Goal: Task Accomplishment & Management: Complete application form

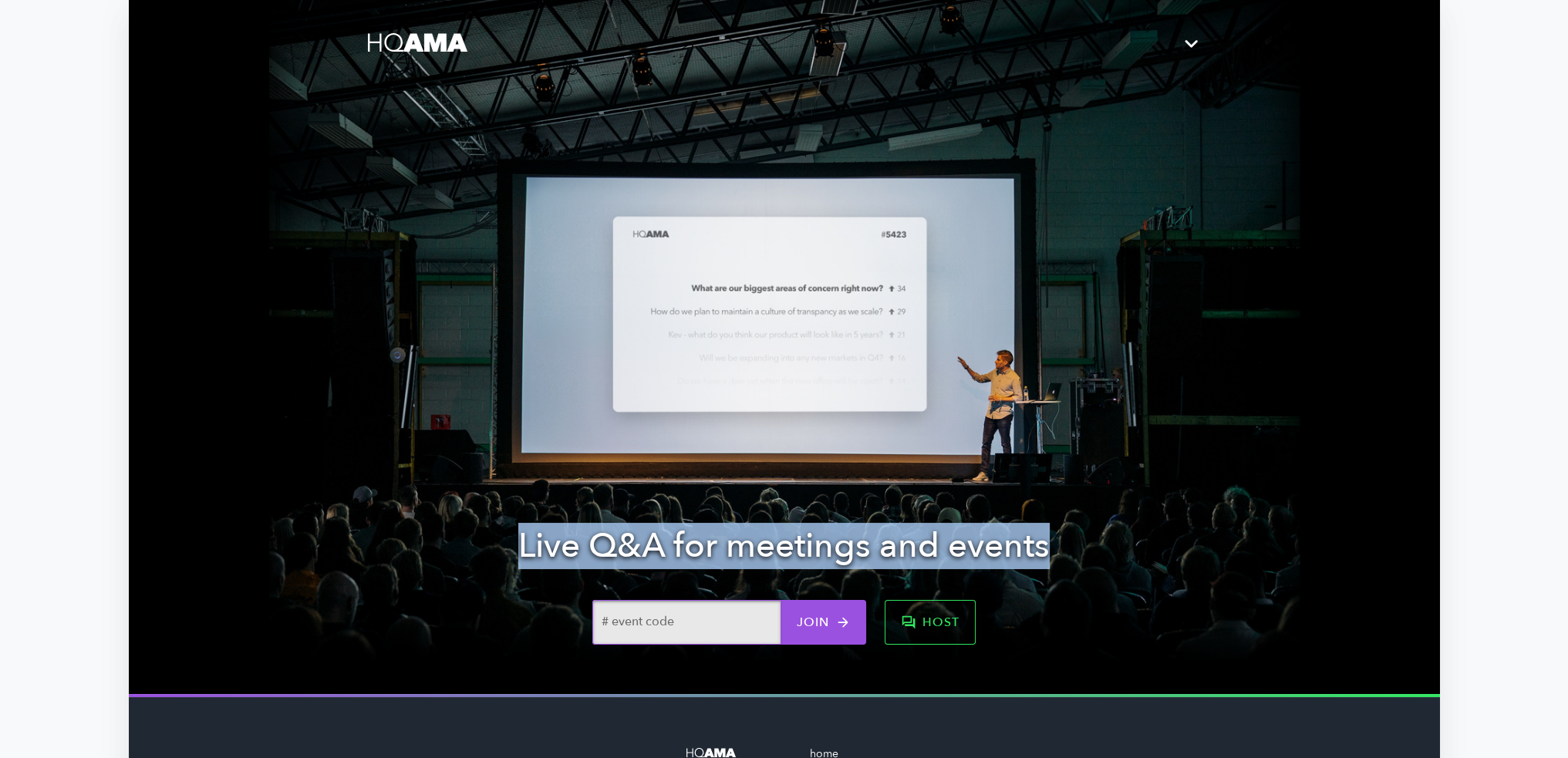
click at [922, 622] on span "host" at bounding box center [930, 622] width 58 height 22
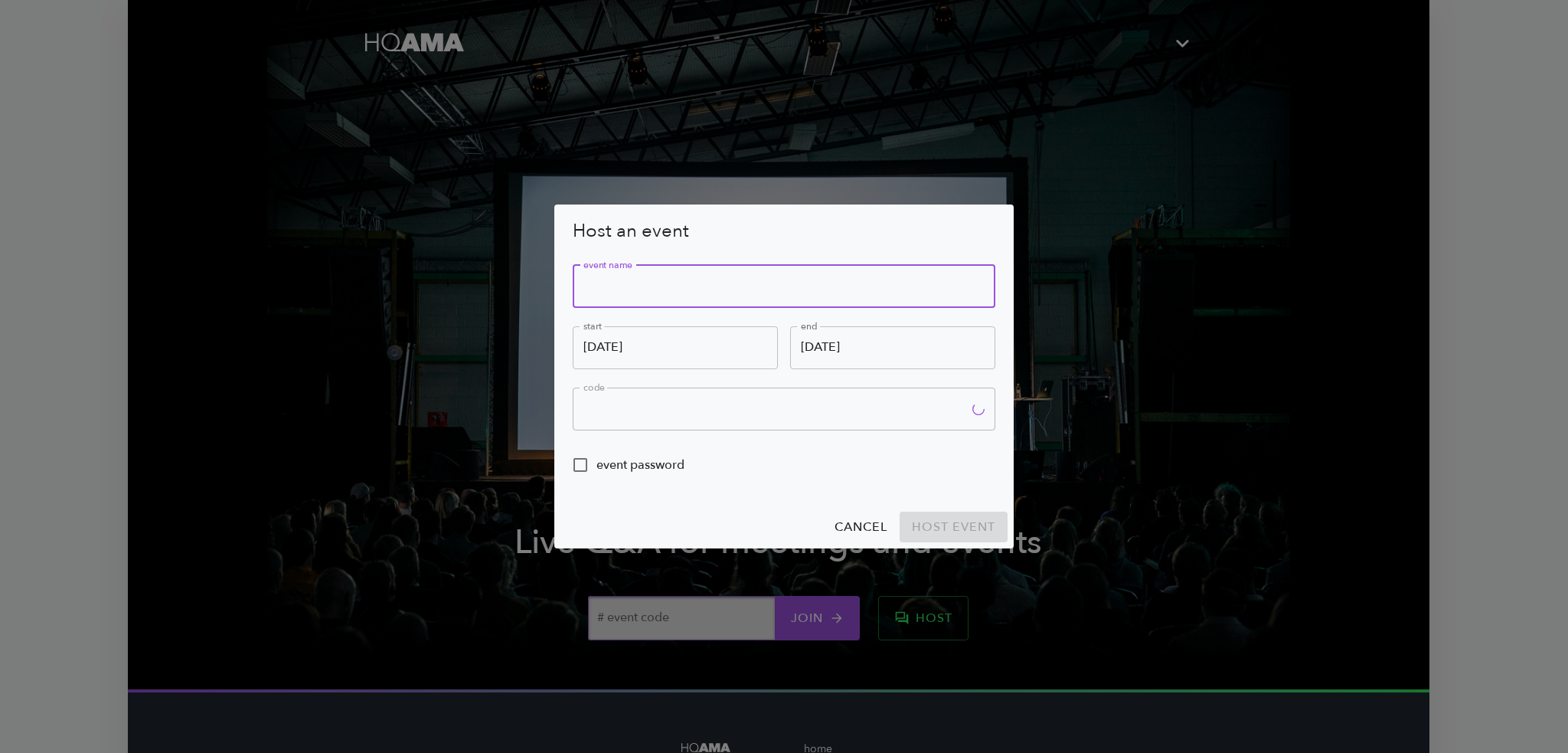
type input "8WR0"
click at [604, 280] on input "text" at bounding box center [783, 287] width 422 height 43
click at [850, 526] on span "cancel" at bounding box center [860, 527] width 53 height 22
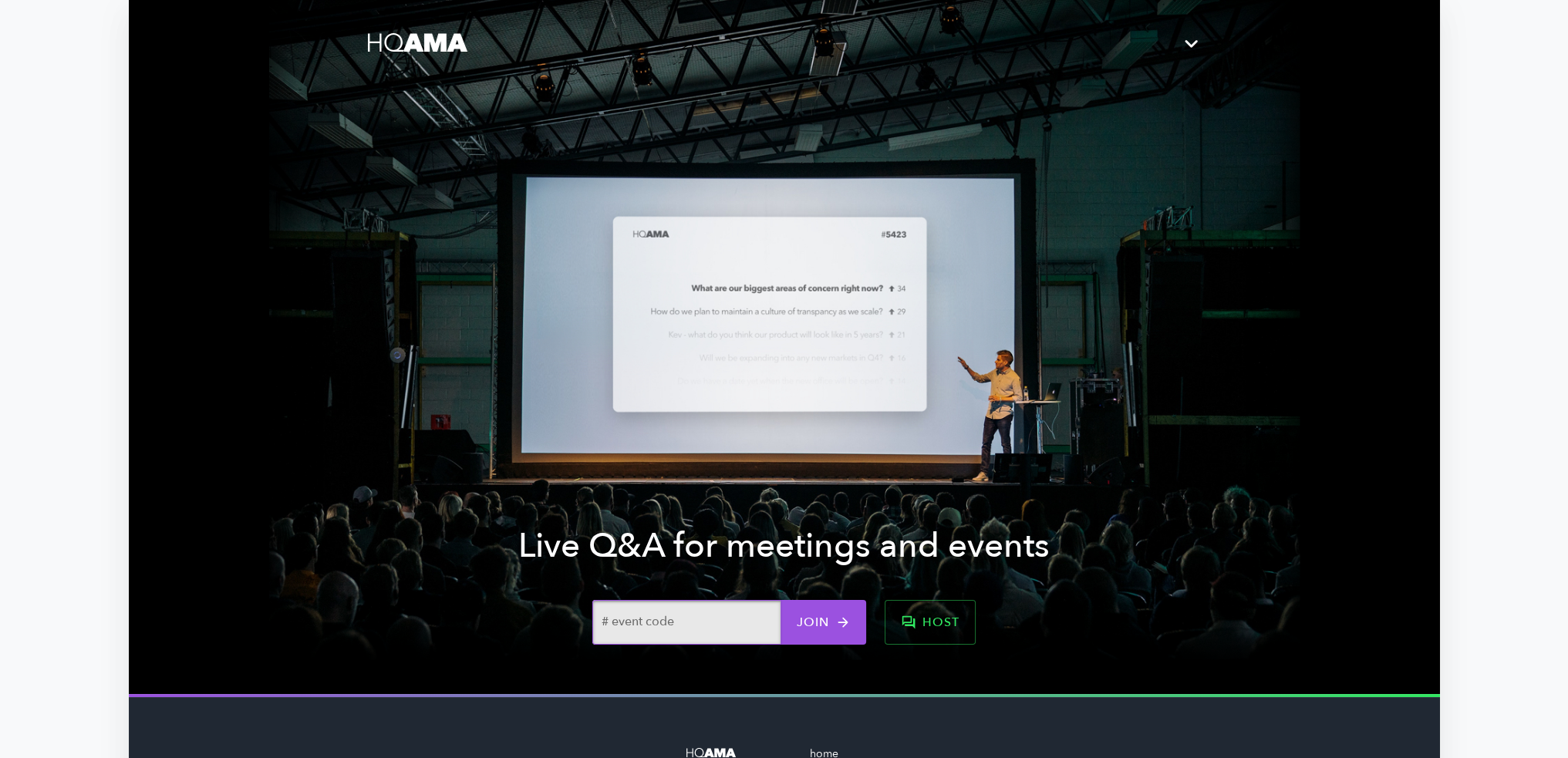
click at [1187, 41] on icon "button" at bounding box center [1191, 43] width 27 height 27
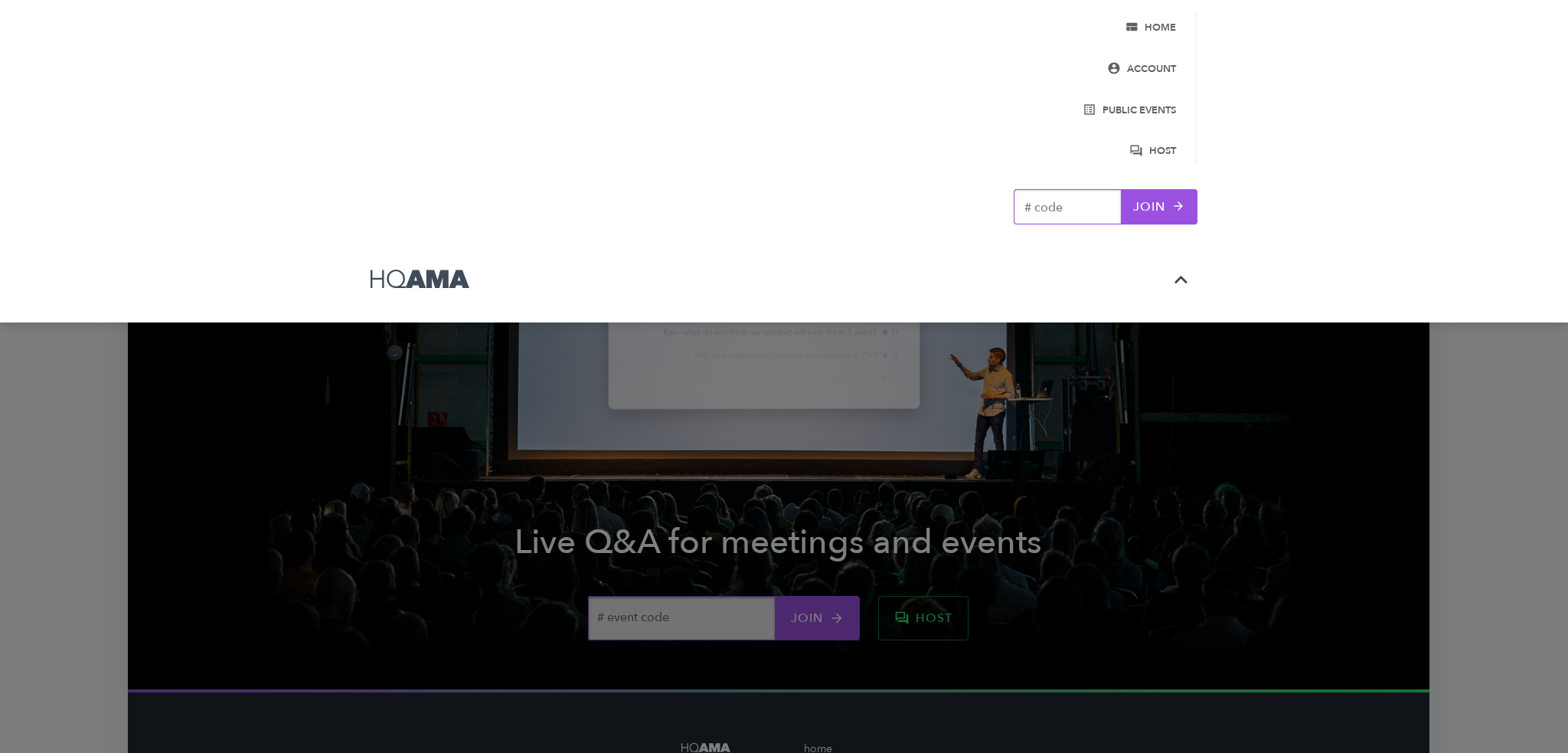
click at [1542, 356] on div at bounding box center [784, 376] width 1568 height 753
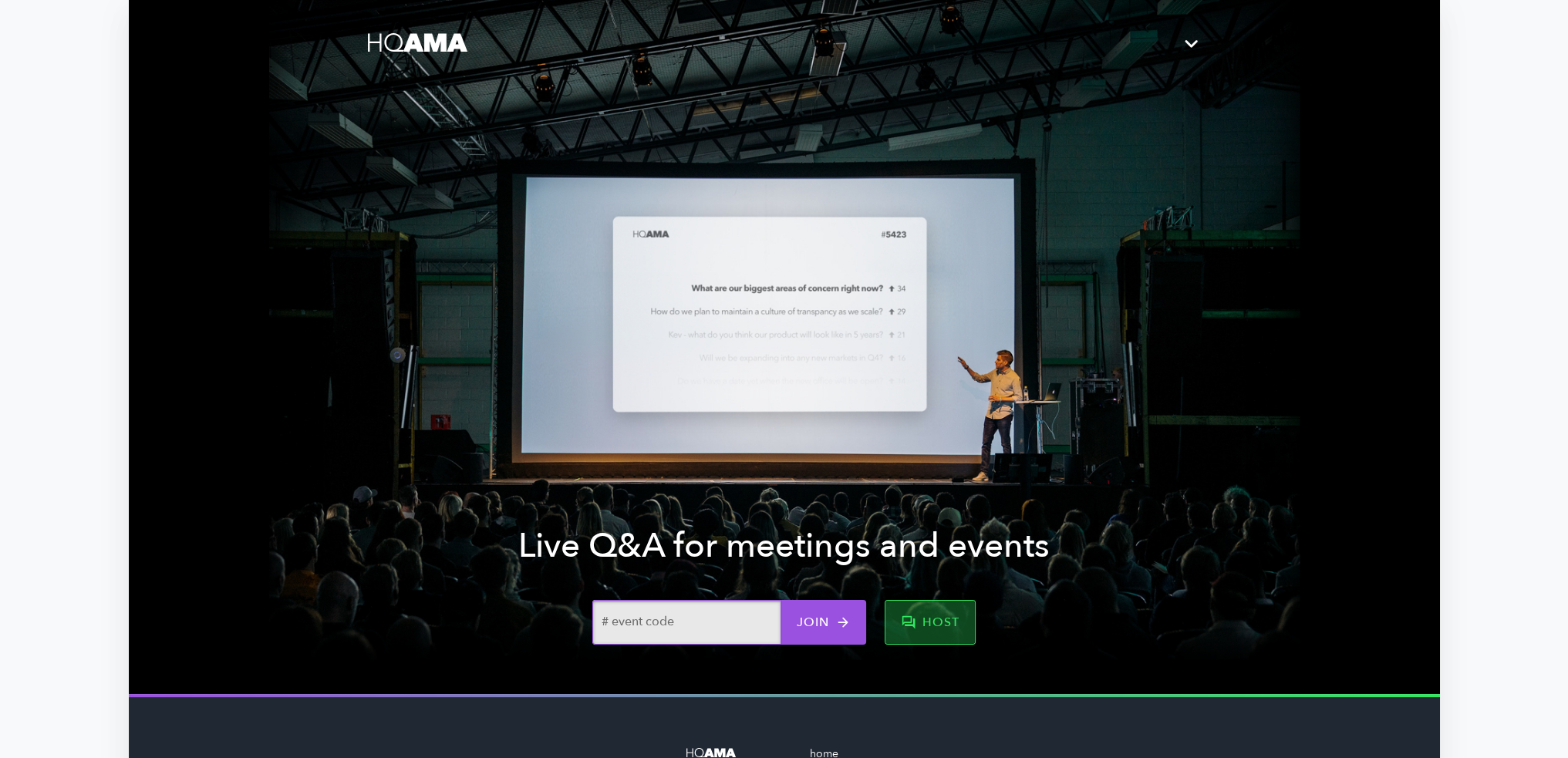
click at [935, 633] on link "host" at bounding box center [930, 622] width 91 height 44
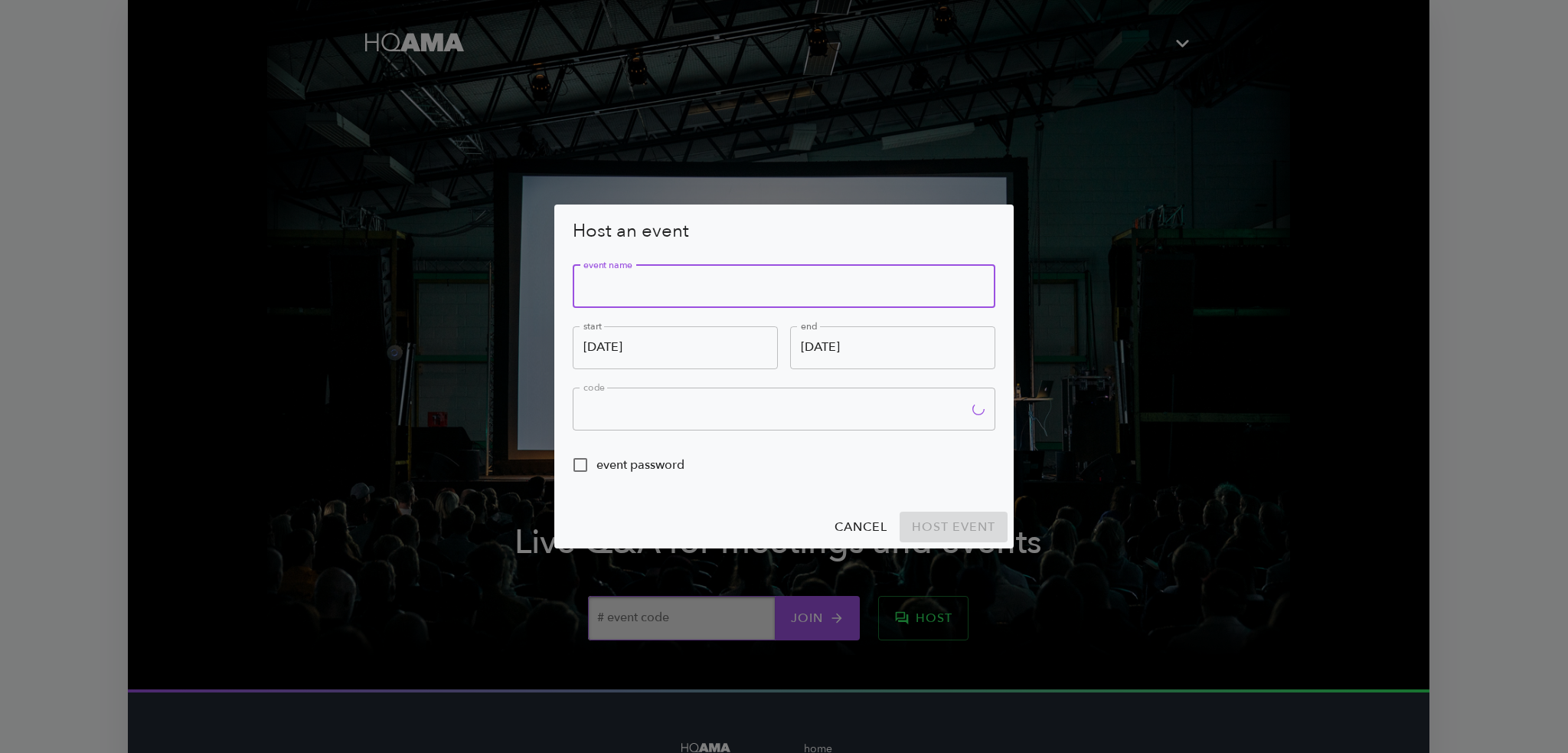
type input "EDDR"
drag, startPoint x: 771, startPoint y: 283, endPoint x: 969, endPoint y: 283, distance: 198.0
click at [969, 283] on input "Reunión Gral. de comunicaciones (Administrativos &" at bounding box center [783, 287] width 422 height 43
type input "Reunión Gral. de comunicaciones"
click at [698, 357] on input "October 9th" at bounding box center [675, 348] width 205 height 43
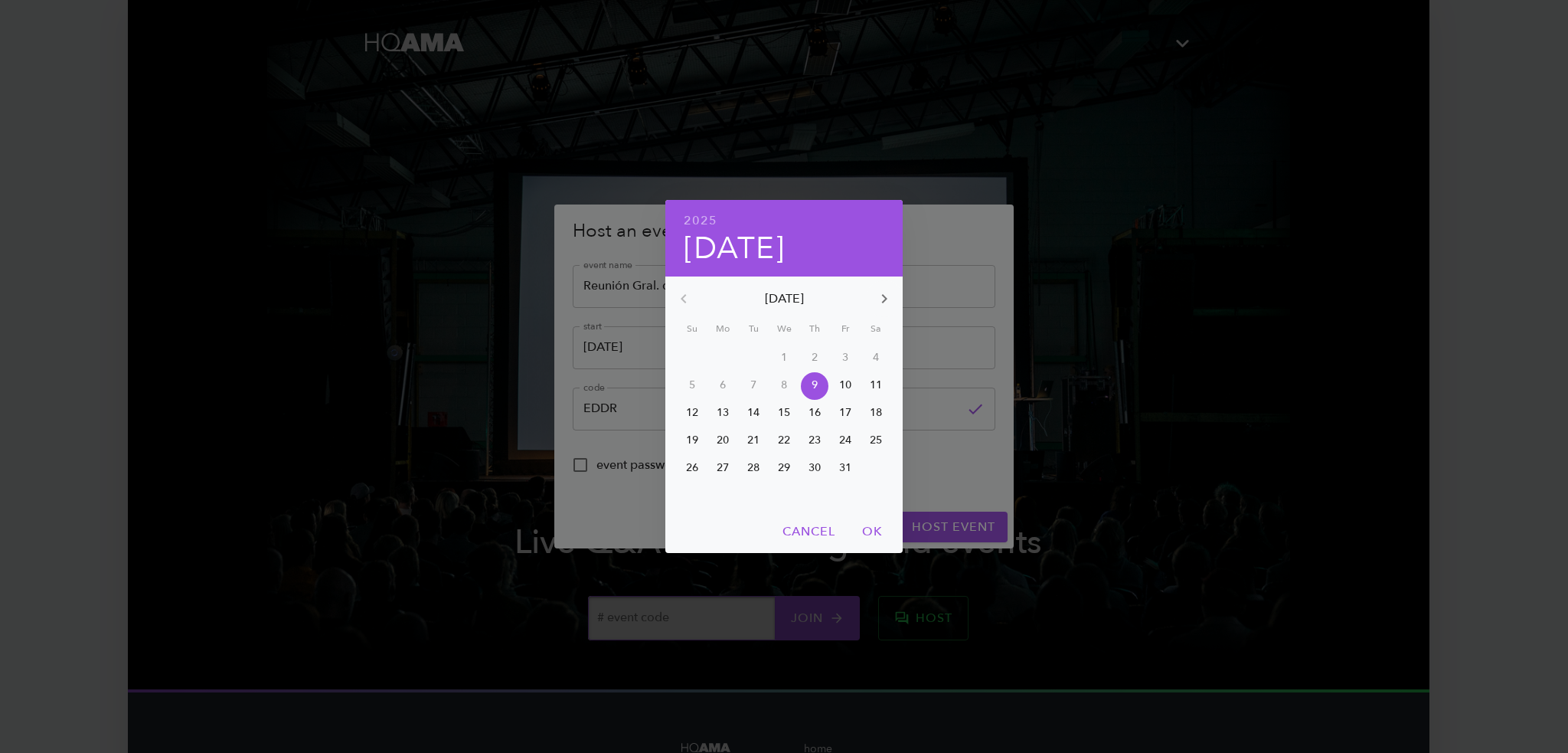
click at [784, 415] on p "15" at bounding box center [784, 413] width 12 height 16
type input "October 15th"
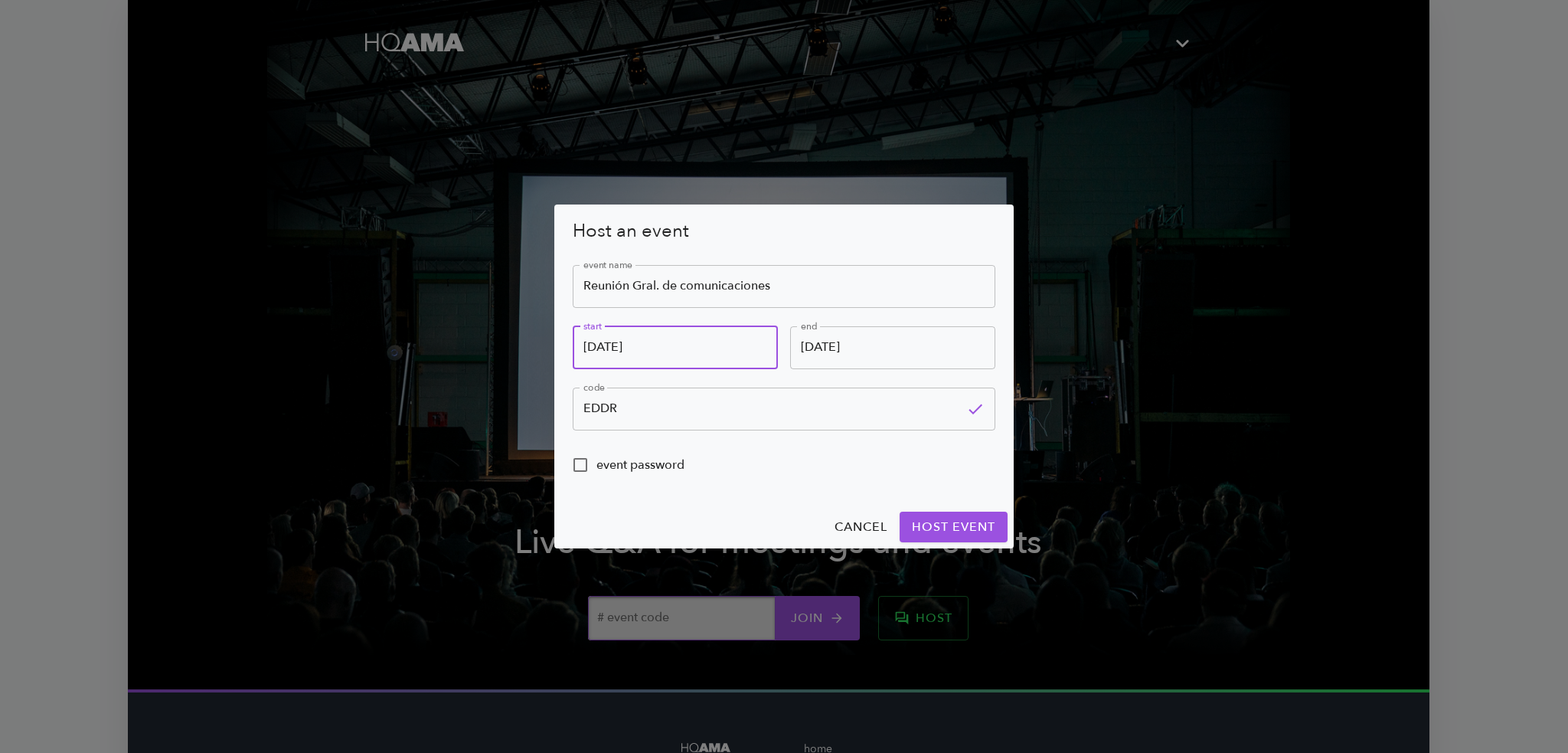
click at [879, 355] on input "October 15th" at bounding box center [893, 348] width 205 height 43
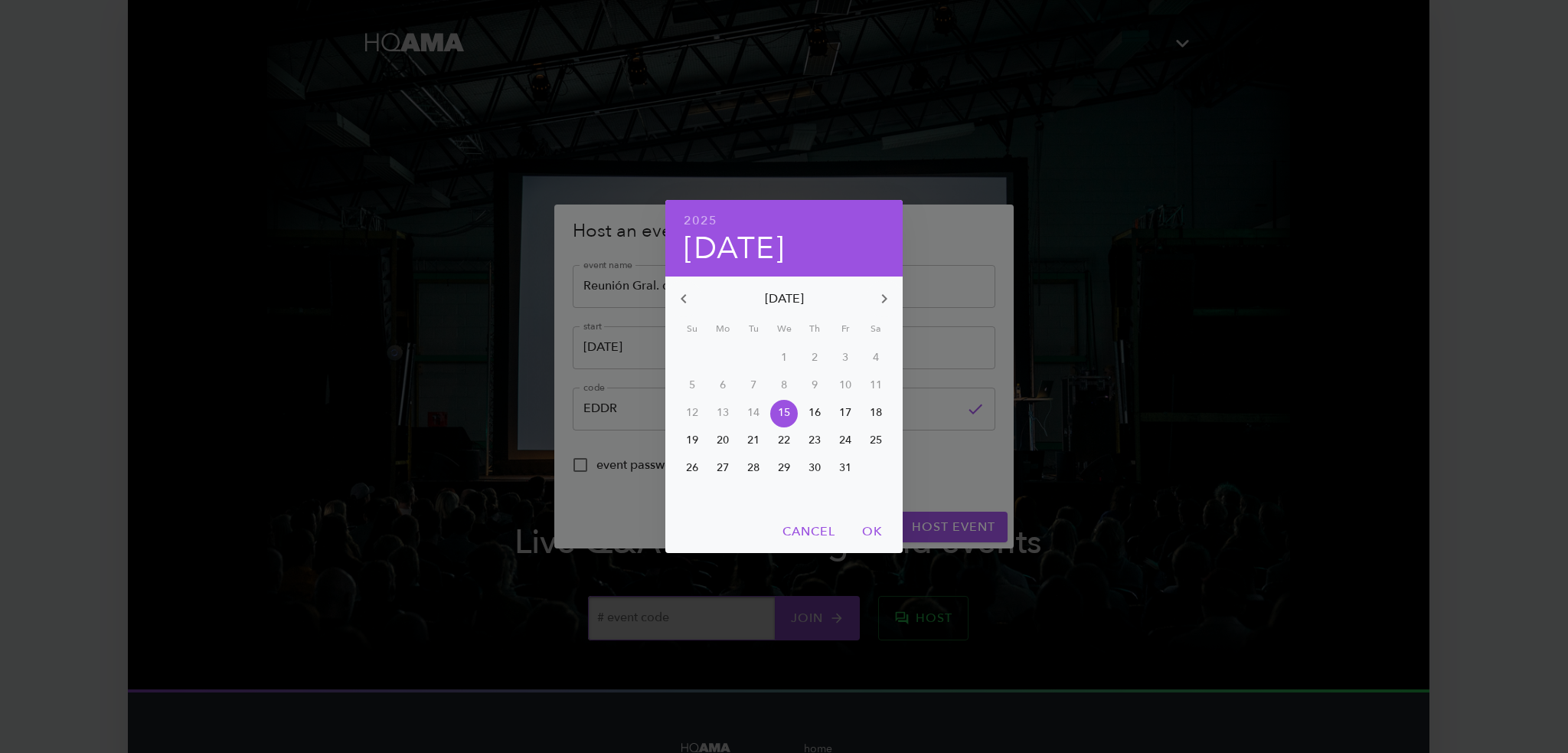
click at [788, 412] on p "15" at bounding box center [784, 413] width 12 height 16
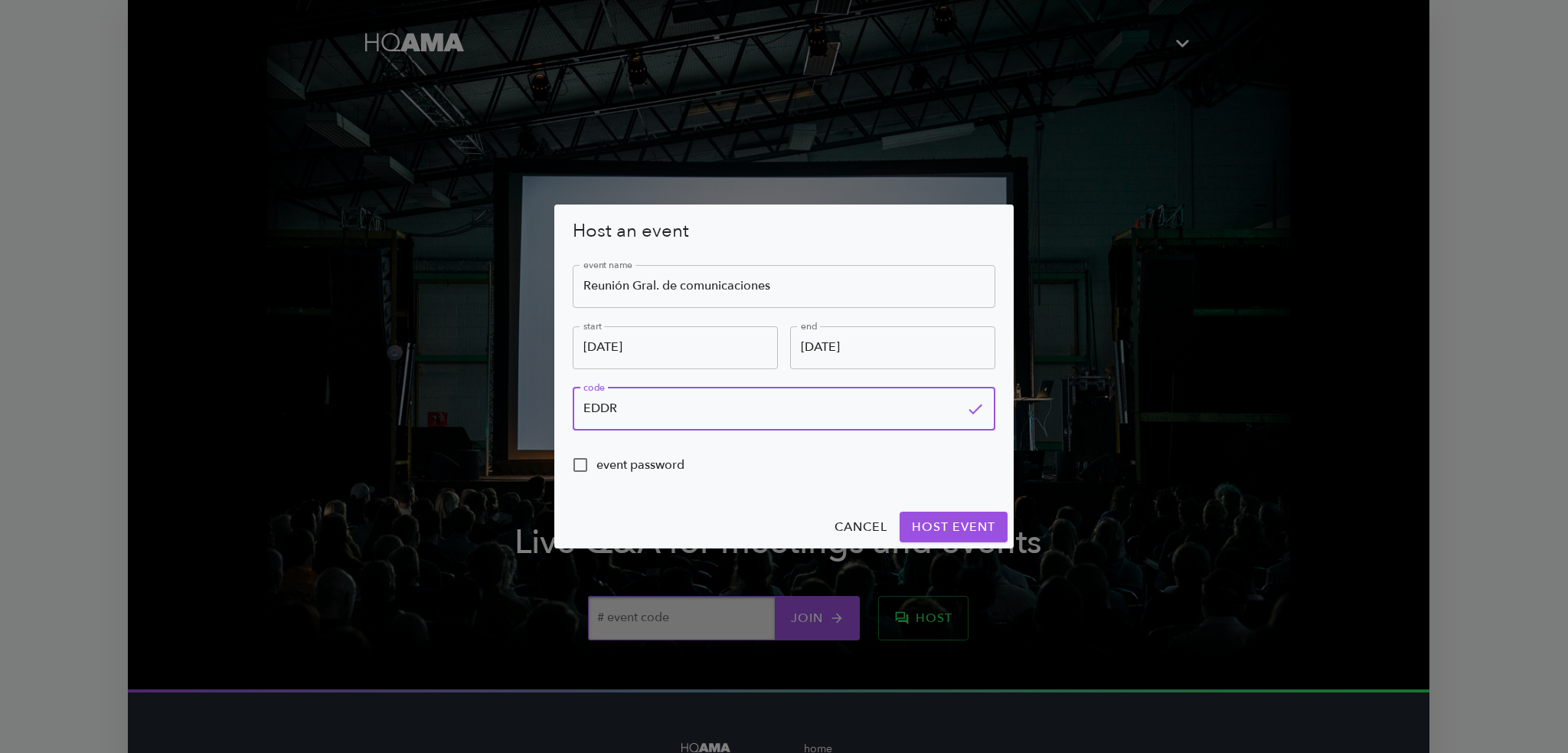
click at [662, 415] on input "EDDR" at bounding box center [766, 409] width 388 height 43
click at [790, 284] on input "Reunión Gral. de comunicaciones" at bounding box center [783, 287] width 422 height 43
click at [681, 284] on input "Reunión Gral. de comunicaciones" at bounding box center [783, 287] width 422 height 43
click at [787, 292] on input "Reunión Gral. de Comunicaciones" at bounding box center [783, 287] width 422 height 43
type input "Reunión Gral. de Comunicaciones"
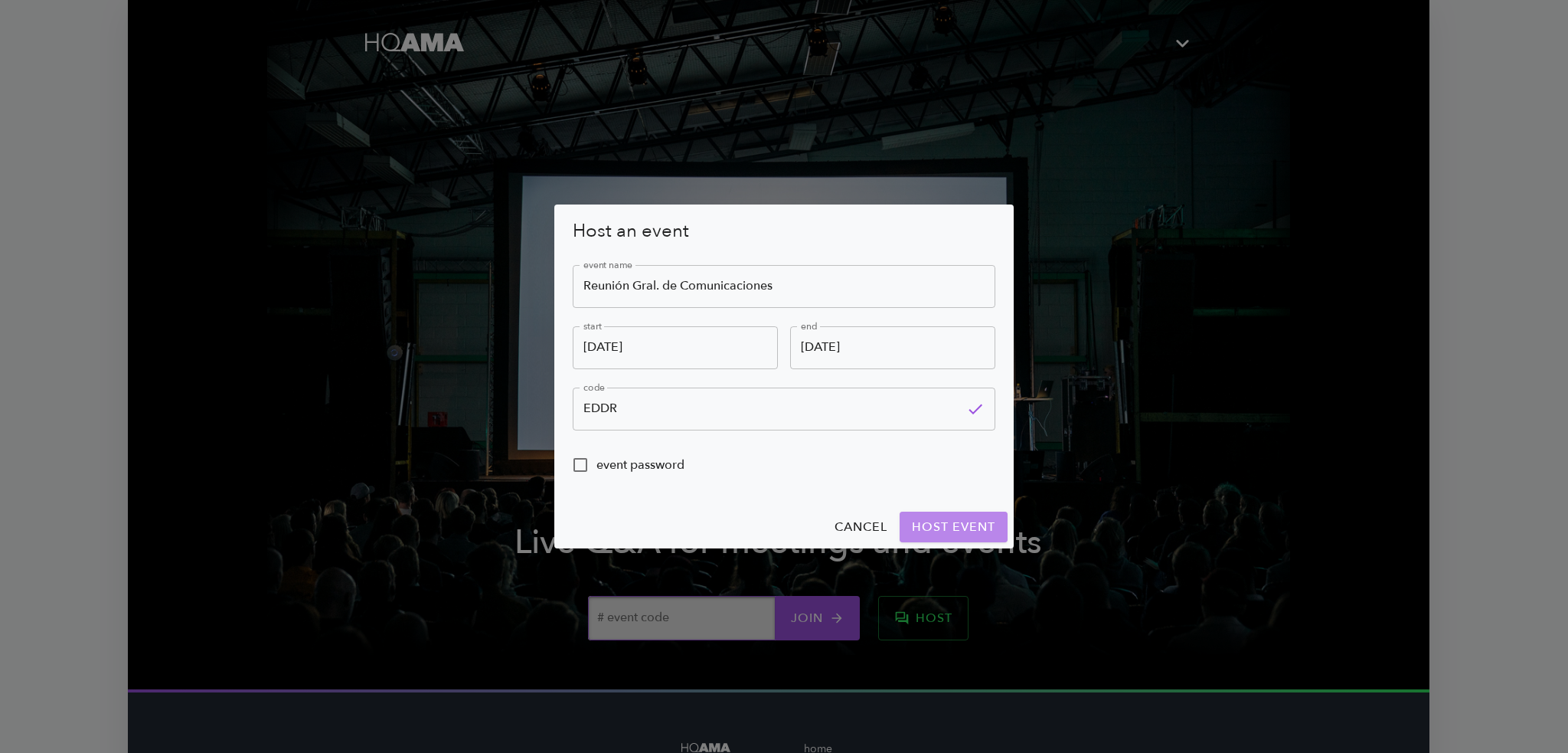
click at [930, 526] on span "host event" at bounding box center [953, 527] width 84 height 22
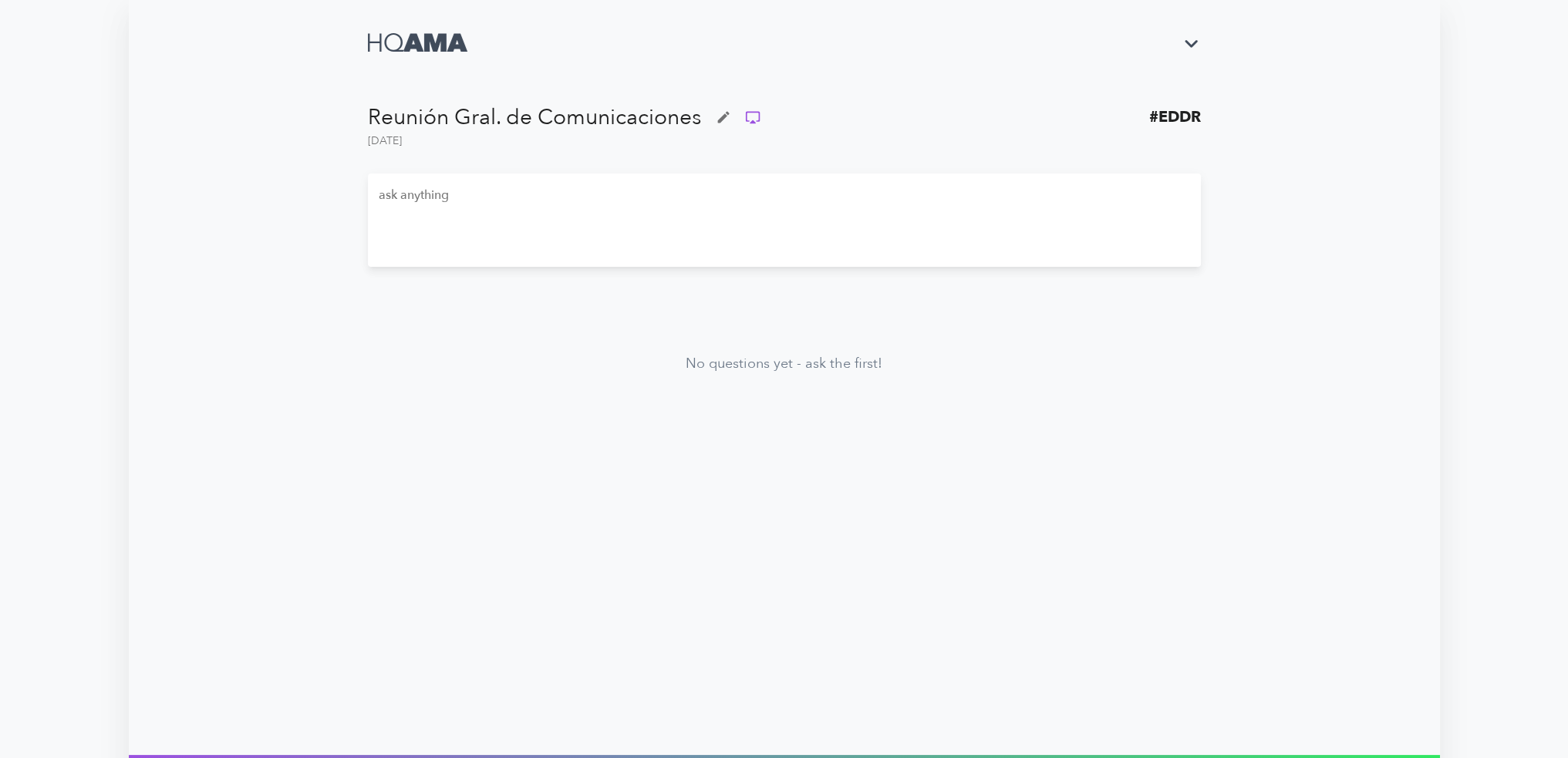
click at [1476, 127] on div "Reunión Gral. de Comunicaciones # EDDR October 15th ask anything x ​ 140 name (…" at bounding box center [784, 565] width 1568 height 1131
click at [719, 113] on icon "button" at bounding box center [724, 117] width 16 height 16
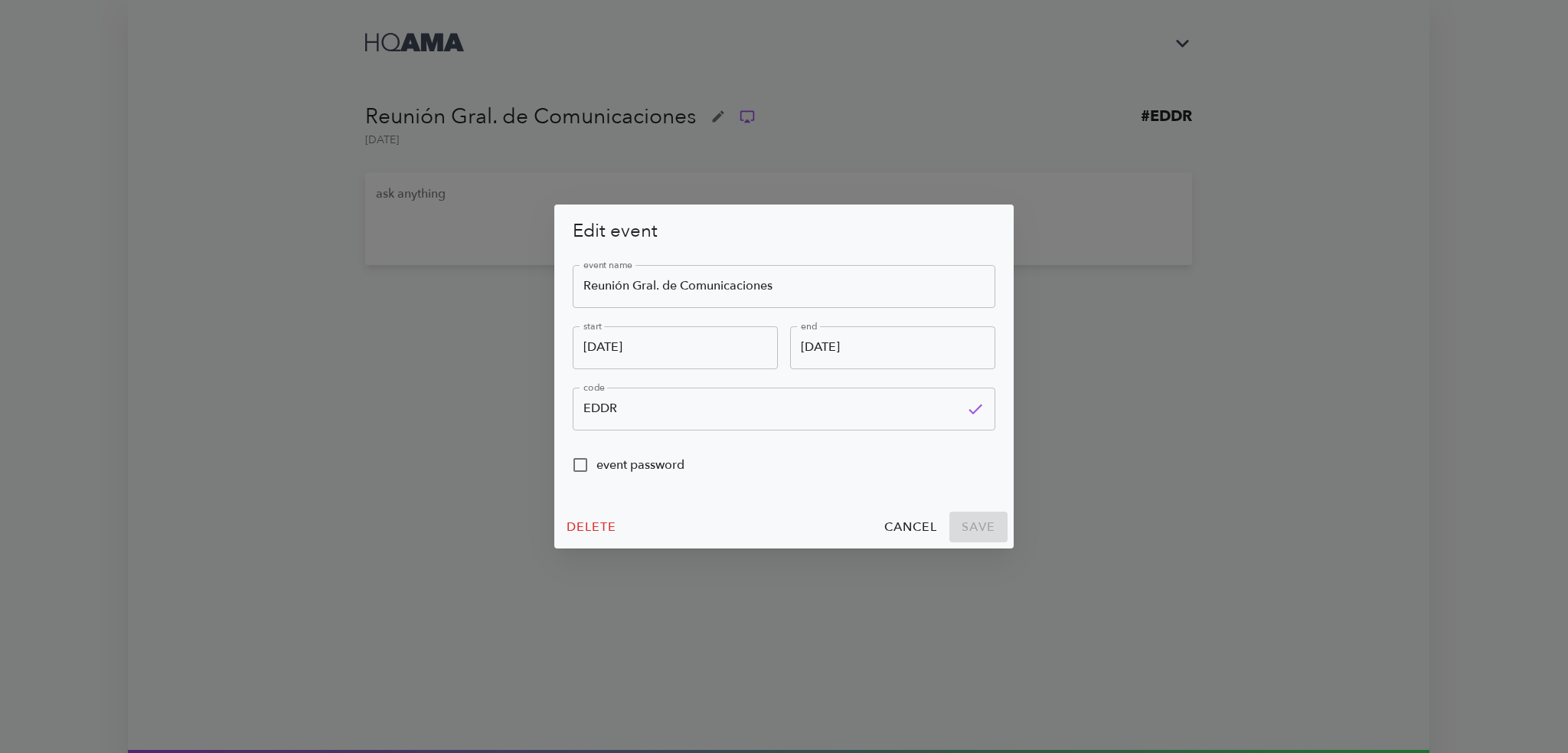
click at [652, 341] on input "October 15th" at bounding box center [675, 348] width 205 height 43
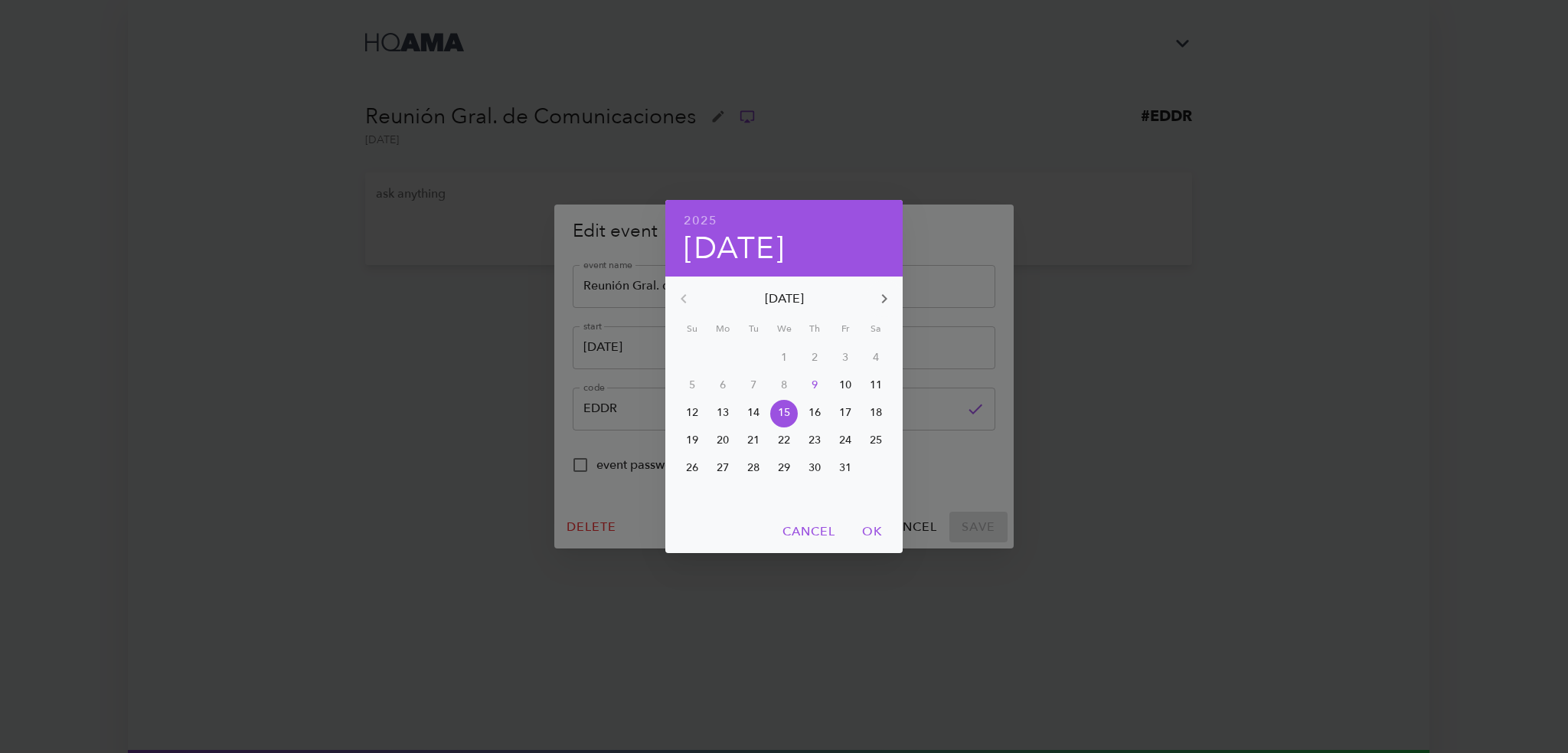
click at [841, 386] on p "10" at bounding box center [845, 385] width 12 height 16
type input "October 10th"
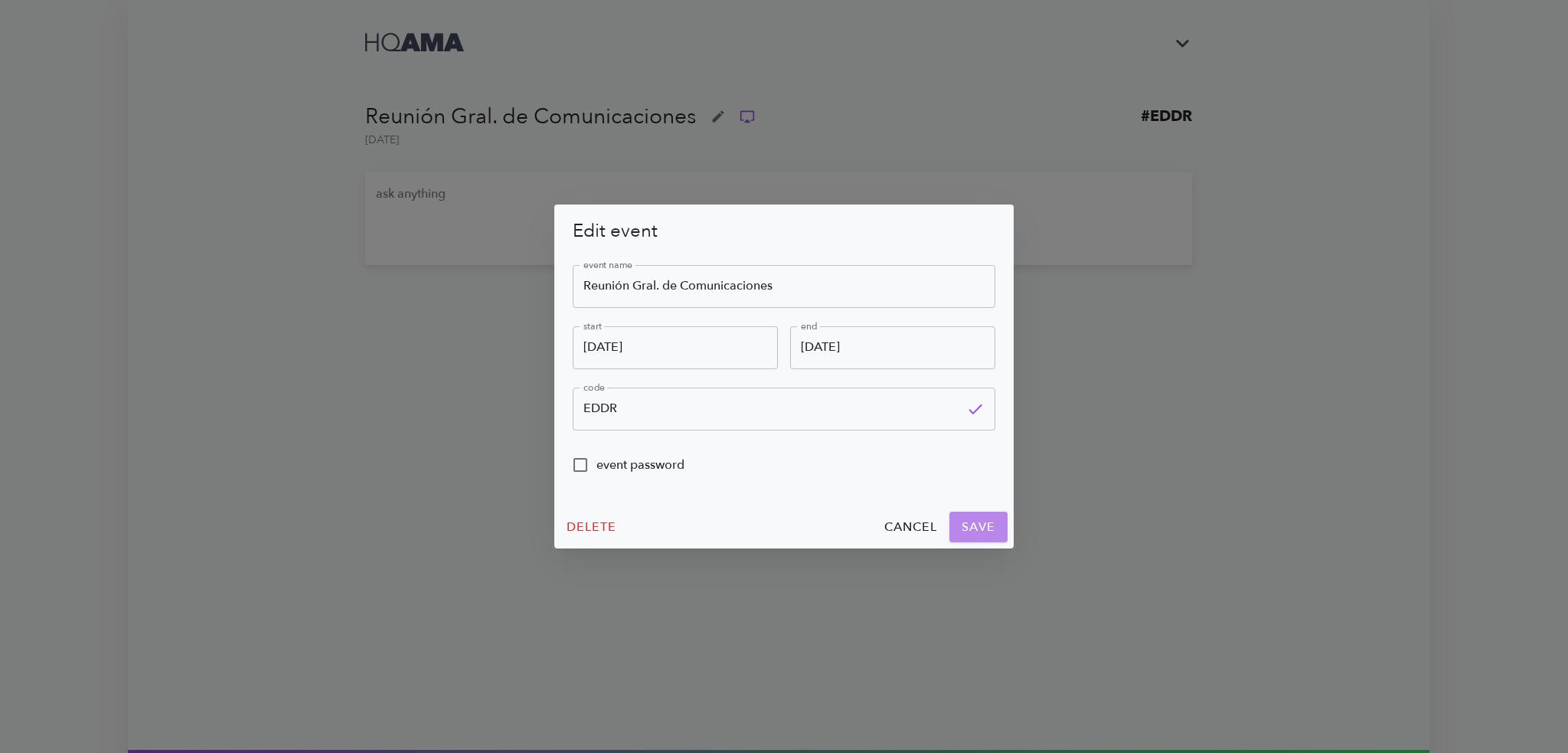
click at [974, 529] on span "save" at bounding box center [978, 527] width 34 height 22
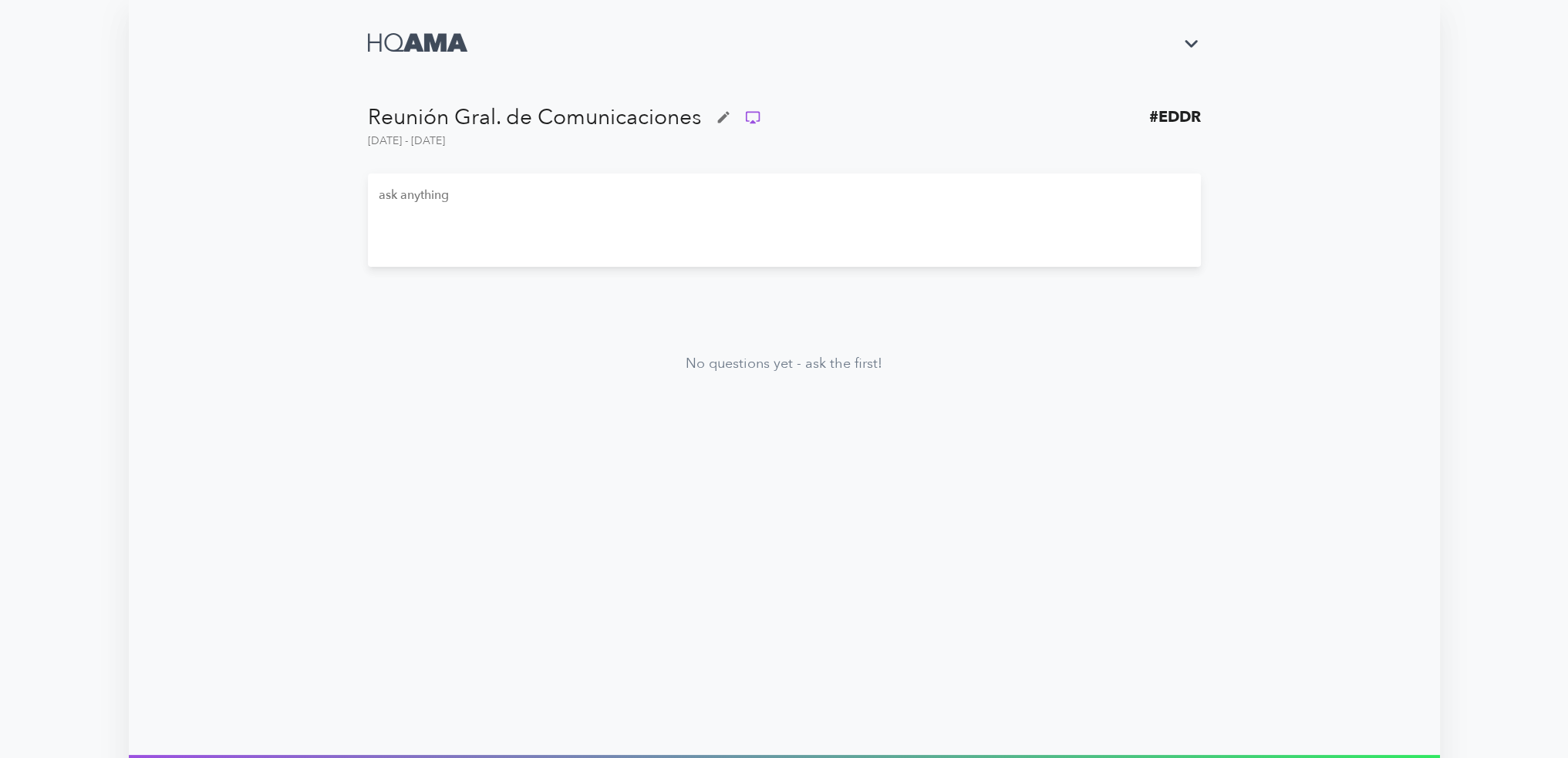
click at [401, 432] on div "Reunión Gral. de Comunicaciones # EDDR October 10th - 15th ask anything x ​ 140…" at bounding box center [784, 377] width 1031 height 755
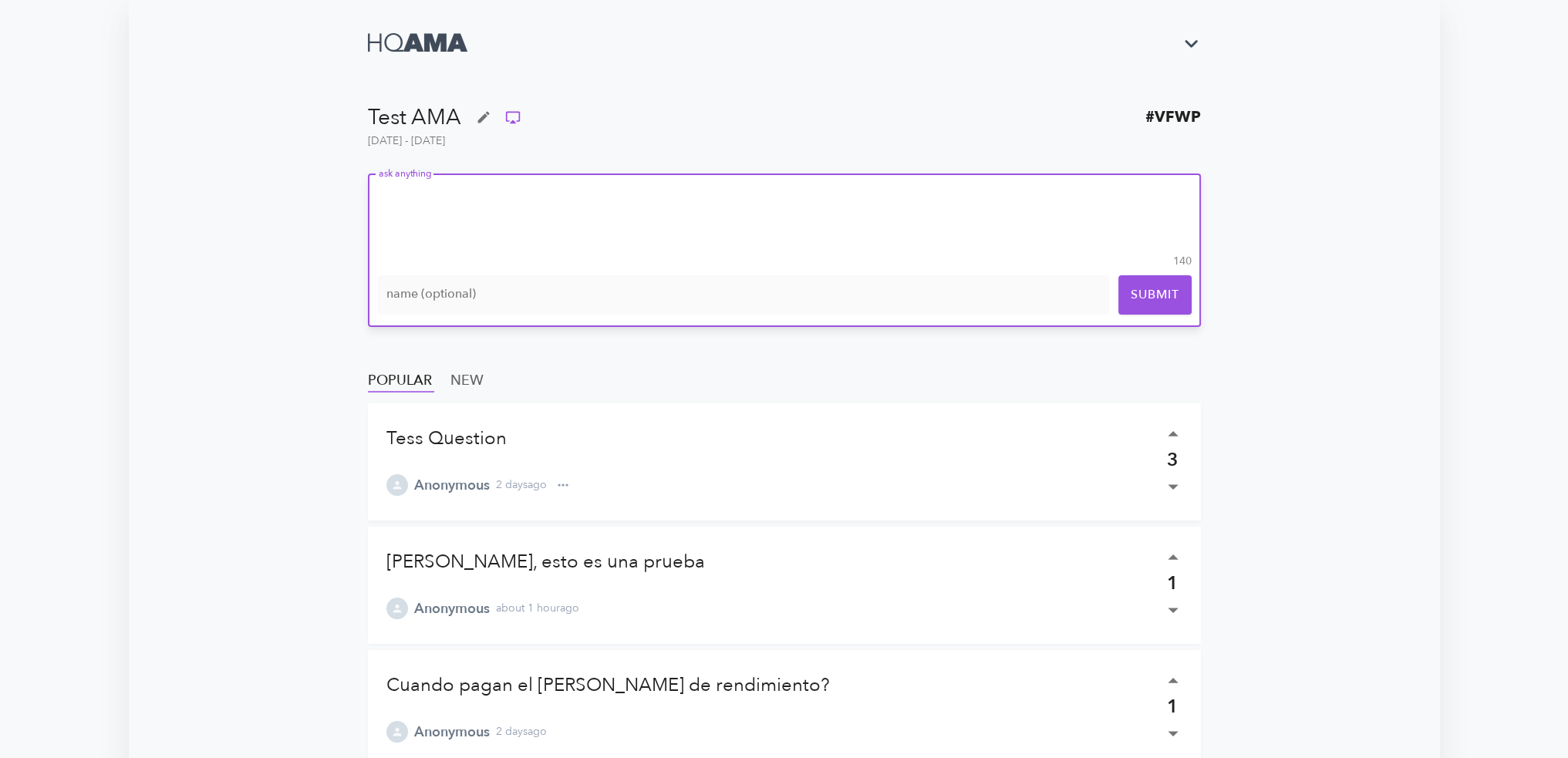
click at [455, 209] on textarea at bounding box center [784, 220] width 811 height 64
click at [513, 297] on input "text" at bounding box center [743, 295] width 731 height 39
click at [435, 211] on textarea at bounding box center [784, 220] width 811 height 64
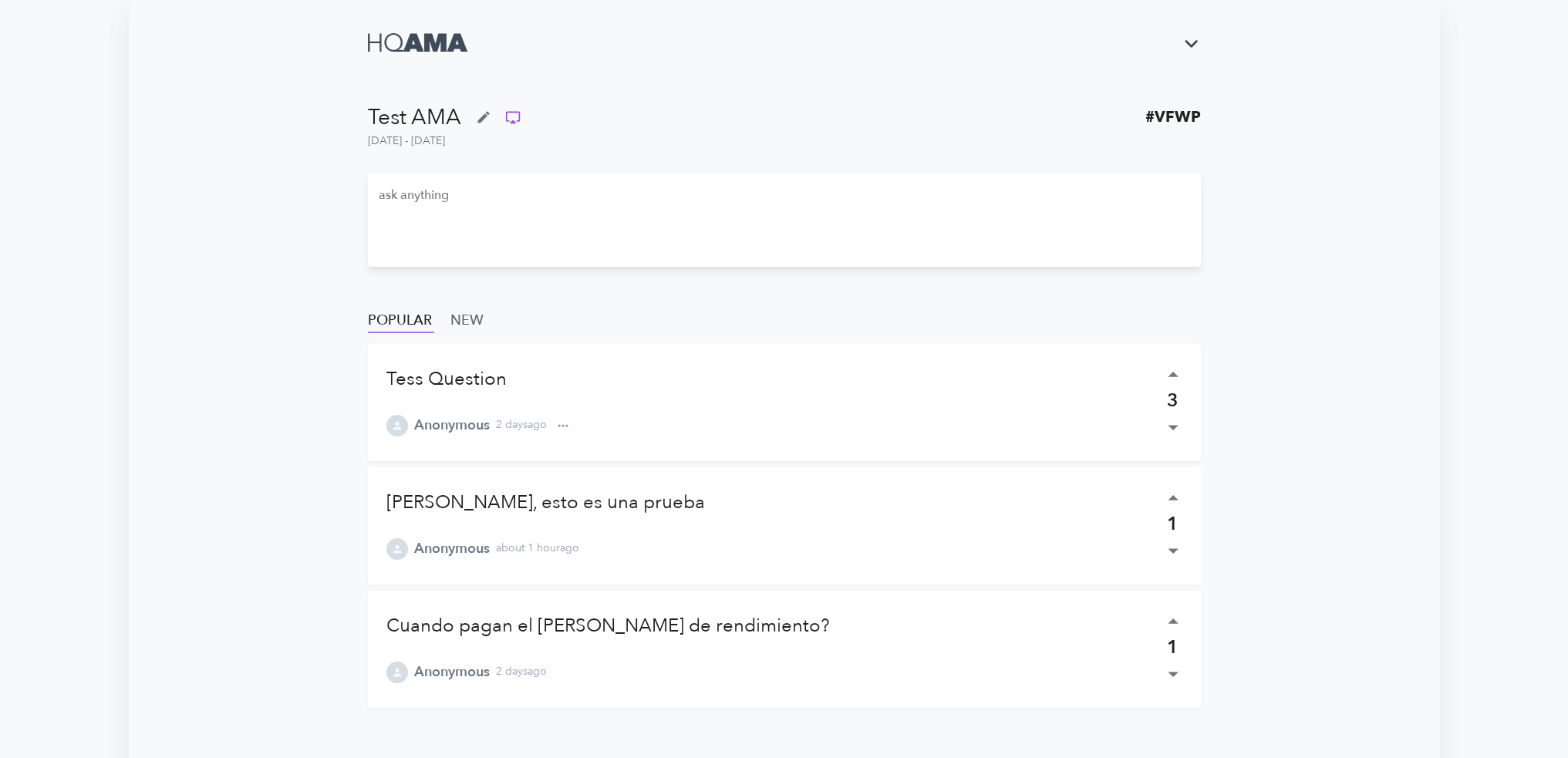
click at [250, 394] on main "Test AMA # VFWP [DATE] - [DATE] ask anything x ​ 140 name (optional) submit POP…" at bounding box center [784, 440] width 1311 height 881
